Goal: Transaction & Acquisition: Purchase product/service

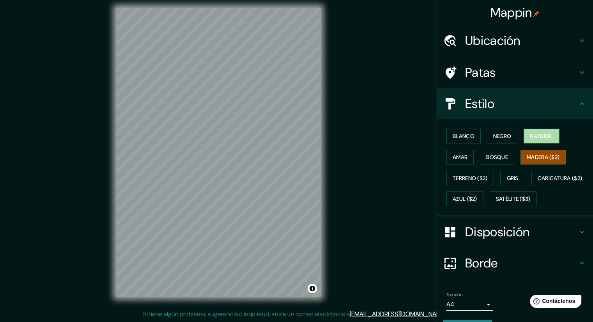
click at [532, 131] on font "Natural" at bounding box center [541, 136] width 23 height 10
click at [537, 158] on font "Madera ($2)" at bounding box center [543, 157] width 33 height 7
click at [490, 206] on button "Satélite ($3)" at bounding box center [513, 198] width 47 height 15
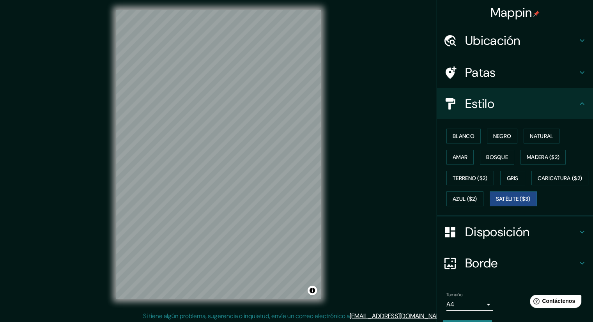
scroll to position [2, 0]
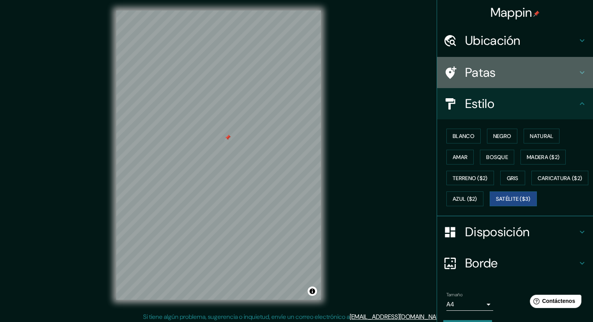
click at [489, 78] on font "Patas" at bounding box center [480, 72] width 31 height 16
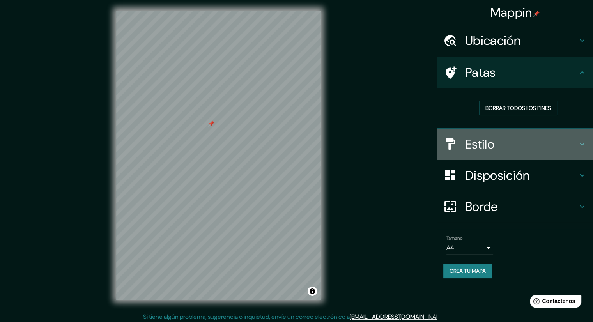
click at [478, 144] on font "Estilo" at bounding box center [479, 144] width 29 height 16
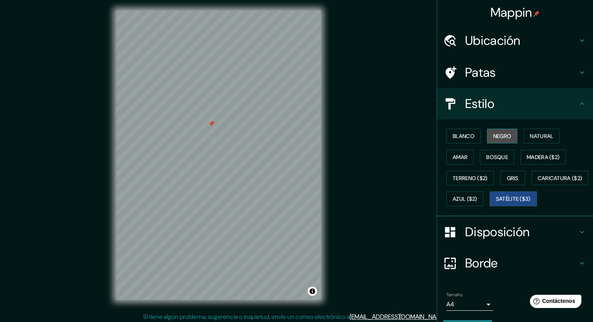
click at [500, 136] on font "Negro" at bounding box center [502, 136] width 18 height 7
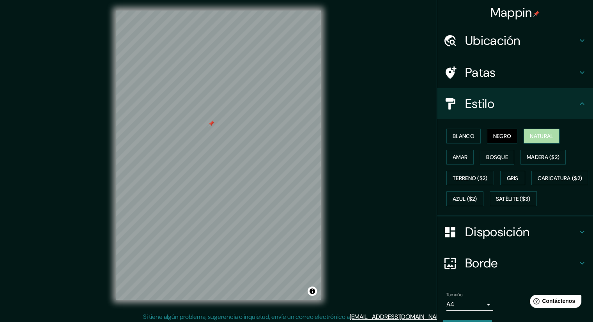
click at [541, 130] on button "Natural" at bounding box center [541, 136] width 36 height 15
click at [446, 156] on button "Amar" at bounding box center [459, 157] width 27 height 15
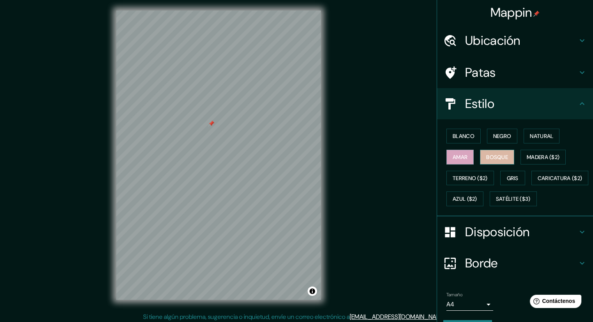
click at [489, 151] on button "Bosque" at bounding box center [497, 157] width 34 height 15
click at [538, 155] on font "Madera ($2)" at bounding box center [543, 157] width 33 height 7
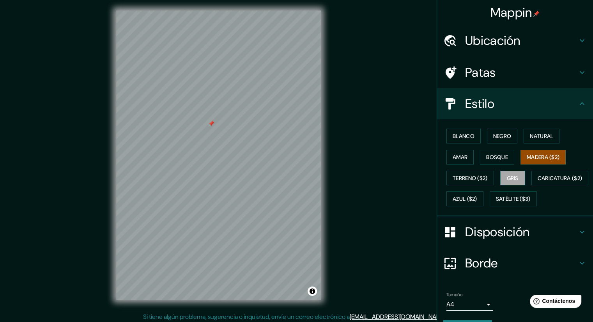
click at [515, 176] on font "Gris" at bounding box center [513, 178] width 12 height 7
click at [477, 175] on font "Terreno ($2)" at bounding box center [470, 178] width 35 height 7
click at [507, 173] on font "Gris" at bounding box center [513, 178] width 12 height 10
click at [538, 183] on font "Caricatura ($2)" at bounding box center [560, 178] width 45 height 10
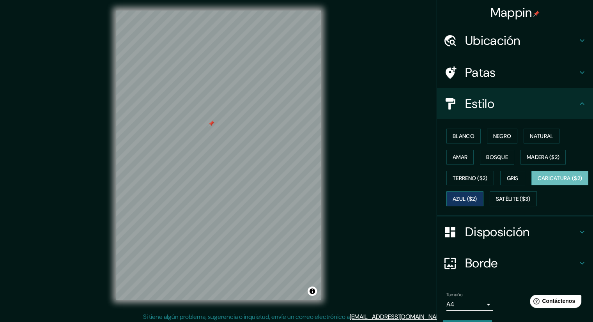
click at [477, 202] on font "Azul ($2)" at bounding box center [465, 199] width 25 height 10
click at [496, 203] on font "Satélite ($3)" at bounding box center [513, 199] width 35 height 7
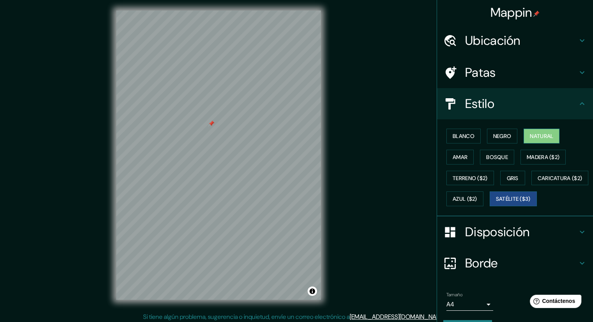
click at [535, 131] on font "Natural" at bounding box center [541, 136] width 23 height 10
click at [463, 141] on button "Blanco" at bounding box center [463, 136] width 34 height 15
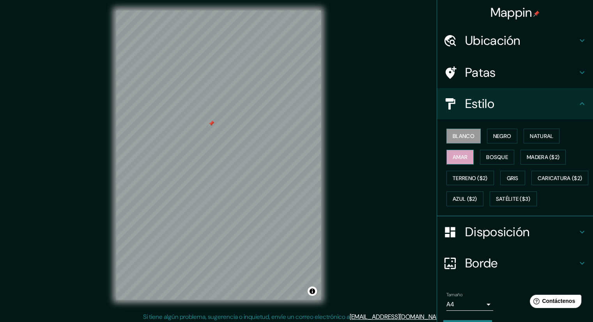
click at [453, 155] on font "Amar" at bounding box center [460, 157] width 15 height 7
click at [480, 150] on button "Bosque" at bounding box center [497, 157] width 34 height 15
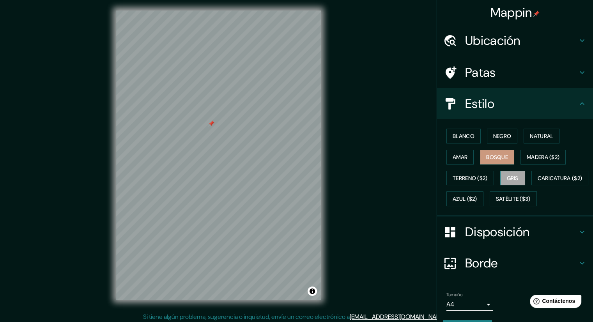
click at [500, 178] on button "Gris" at bounding box center [512, 178] width 25 height 15
click at [477, 201] on font "Azul ($2)" at bounding box center [465, 199] width 25 height 7
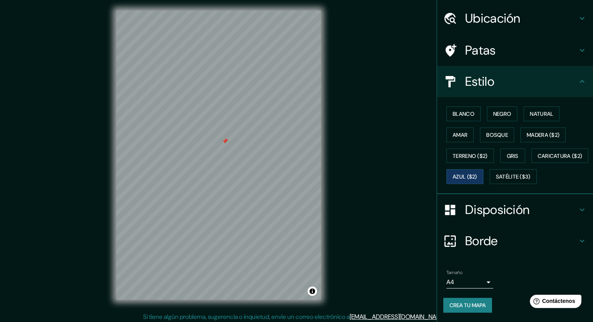
scroll to position [41, 0]
click at [482, 221] on div "Disposición" at bounding box center [515, 209] width 156 height 31
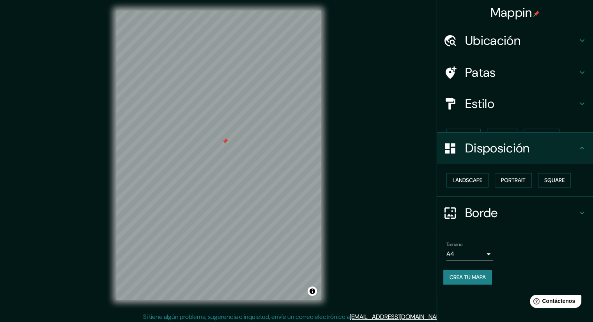
scroll to position [0, 0]
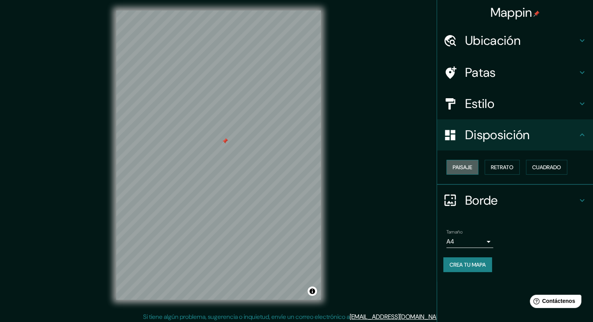
click at [471, 164] on font "Paisaje" at bounding box center [462, 167] width 19 height 7
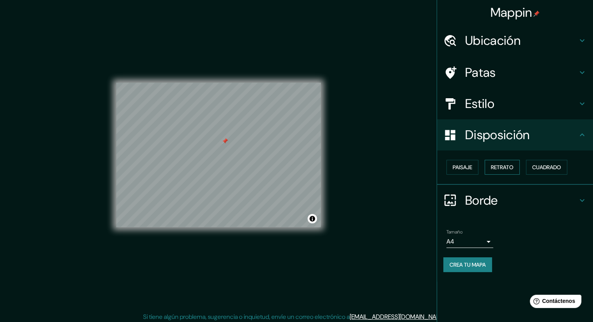
click at [510, 162] on font "Retrato" at bounding box center [502, 167] width 23 height 10
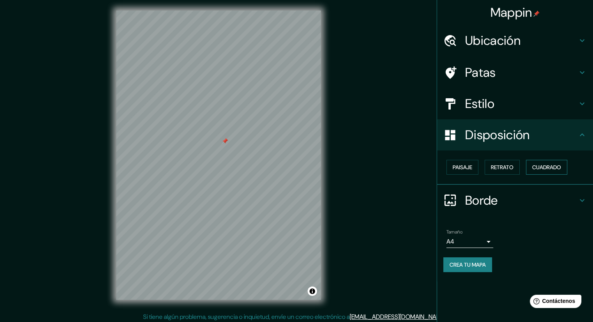
click at [567, 169] on button "Cuadrado" at bounding box center [546, 167] width 41 height 15
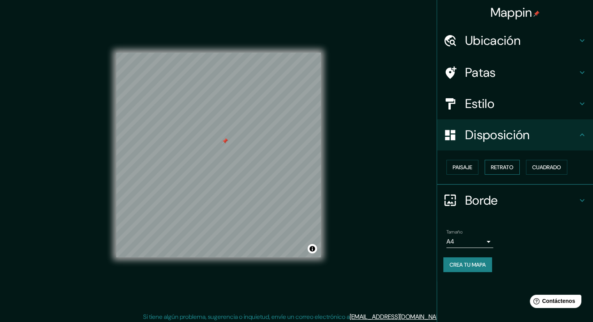
click at [499, 161] on button "Retrato" at bounding box center [502, 167] width 35 height 15
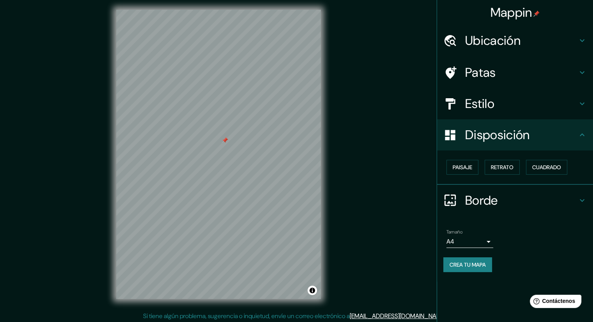
scroll to position [5, 0]
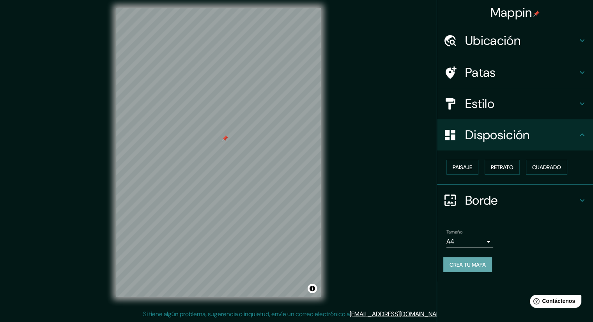
click at [477, 265] on font "Crea tu mapa" at bounding box center [467, 264] width 36 height 7
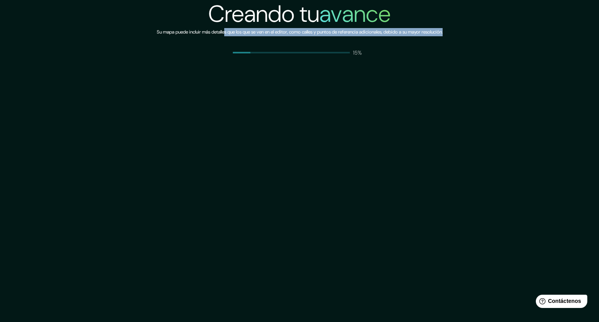
drag, startPoint x: 248, startPoint y: 53, endPoint x: 216, endPoint y: 42, distance: 33.4
click at [216, 42] on div "Creando tu avance Su mapa puede incluir más detalles que los que se ven en el e…" at bounding box center [300, 28] width 286 height 57
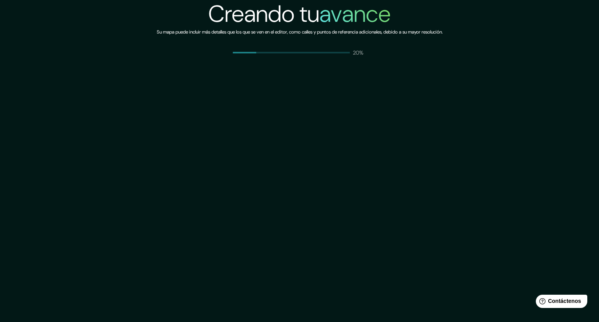
click at [355, 74] on div "Creando tu avance Su mapa puede incluir más detalles que los que se ven en el e…" at bounding box center [299, 161] width 599 height 322
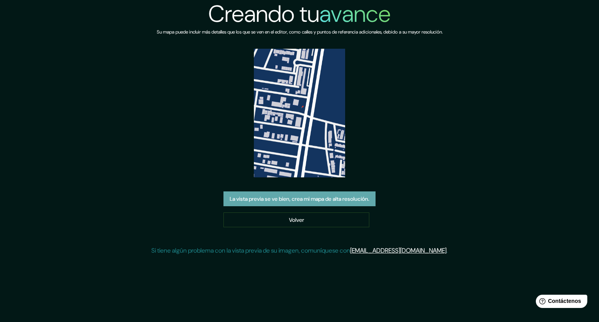
click at [357, 200] on font "La vista previa se ve bien, crea mi mapa de alta resolución." at bounding box center [300, 199] width 140 height 7
